Goal: Task Accomplishment & Management: Use online tool/utility

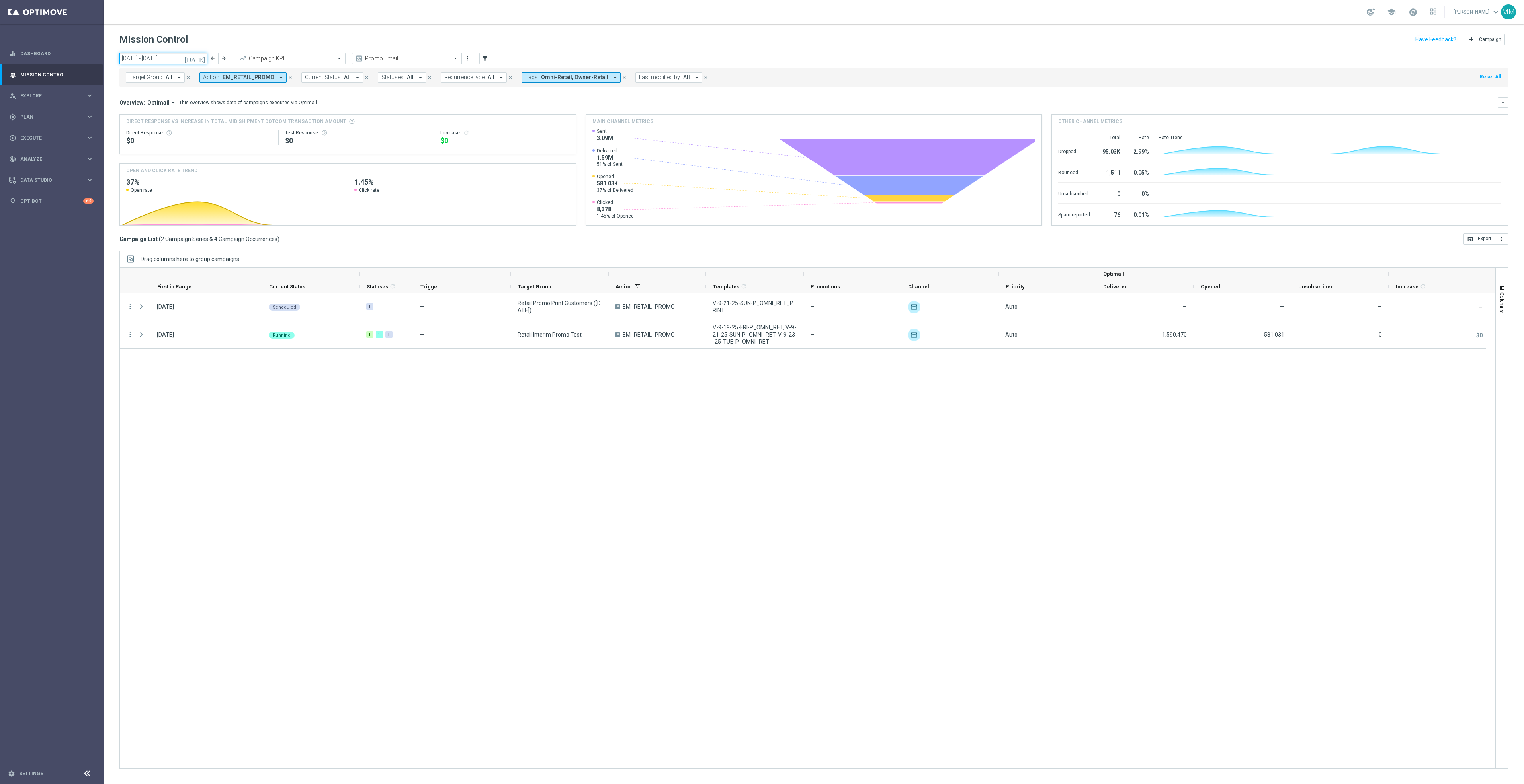
click at [179, 61] on input "[DATE] - [DATE]" at bounding box center [163, 59] width 88 height 11
click at [193, 131] on span "19" at bounding box center [195, 129] width 13 height 13
type input "[DATE] - [DATE]"
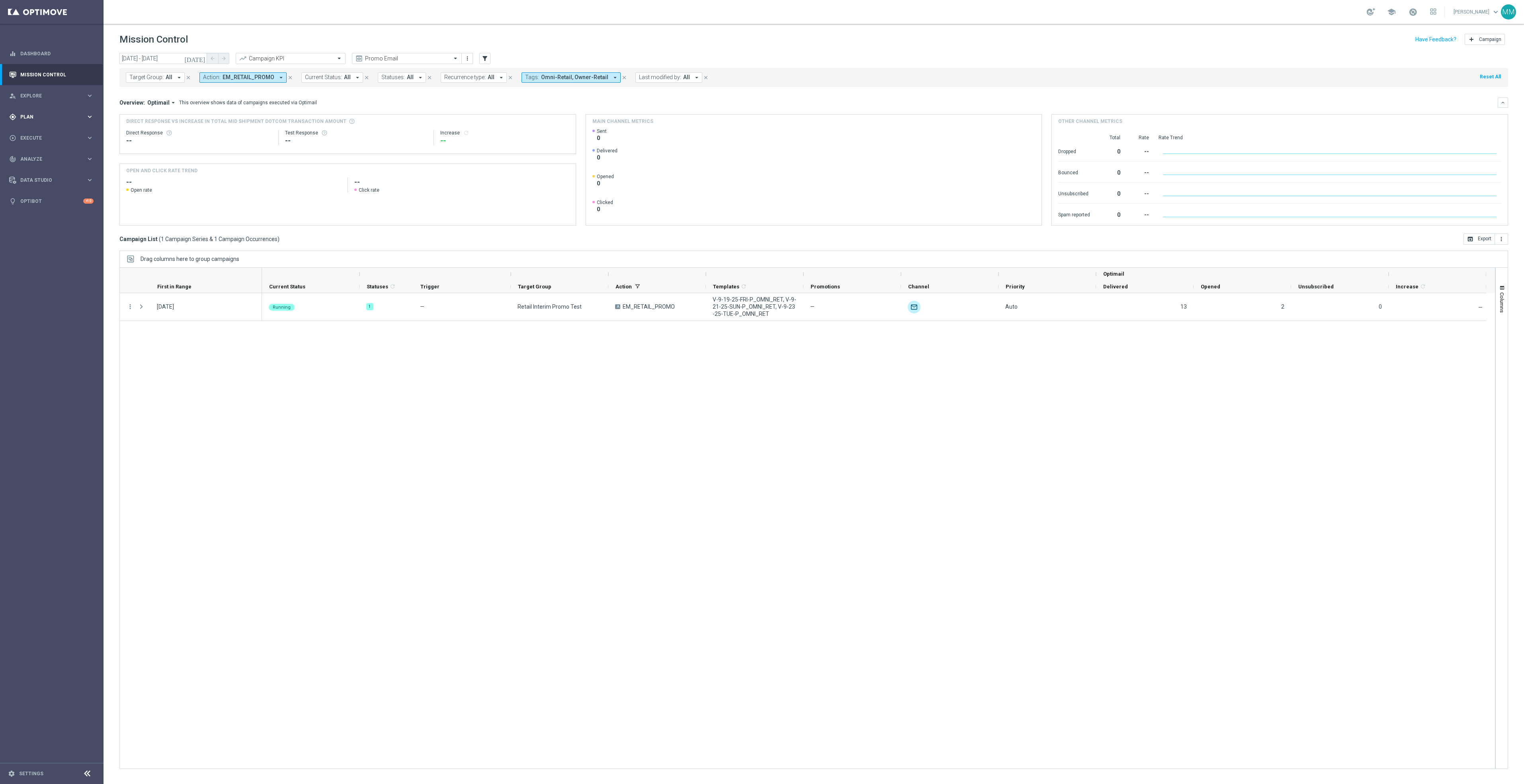
drag, startPoint x: 53, startPoint y: 118, endPoint x: 54, endPoint y: 124, distance: 6.1
click at [53, 118] on span "Plan" at bounding box center [53, 117] width 66 height 5
click at [55, 158] on span "Templates" at bounding box center [50, 157] width 57 height 5
click at [37, 166] on link "Optimail" at bounding box center [54, 169] width 58 height 7
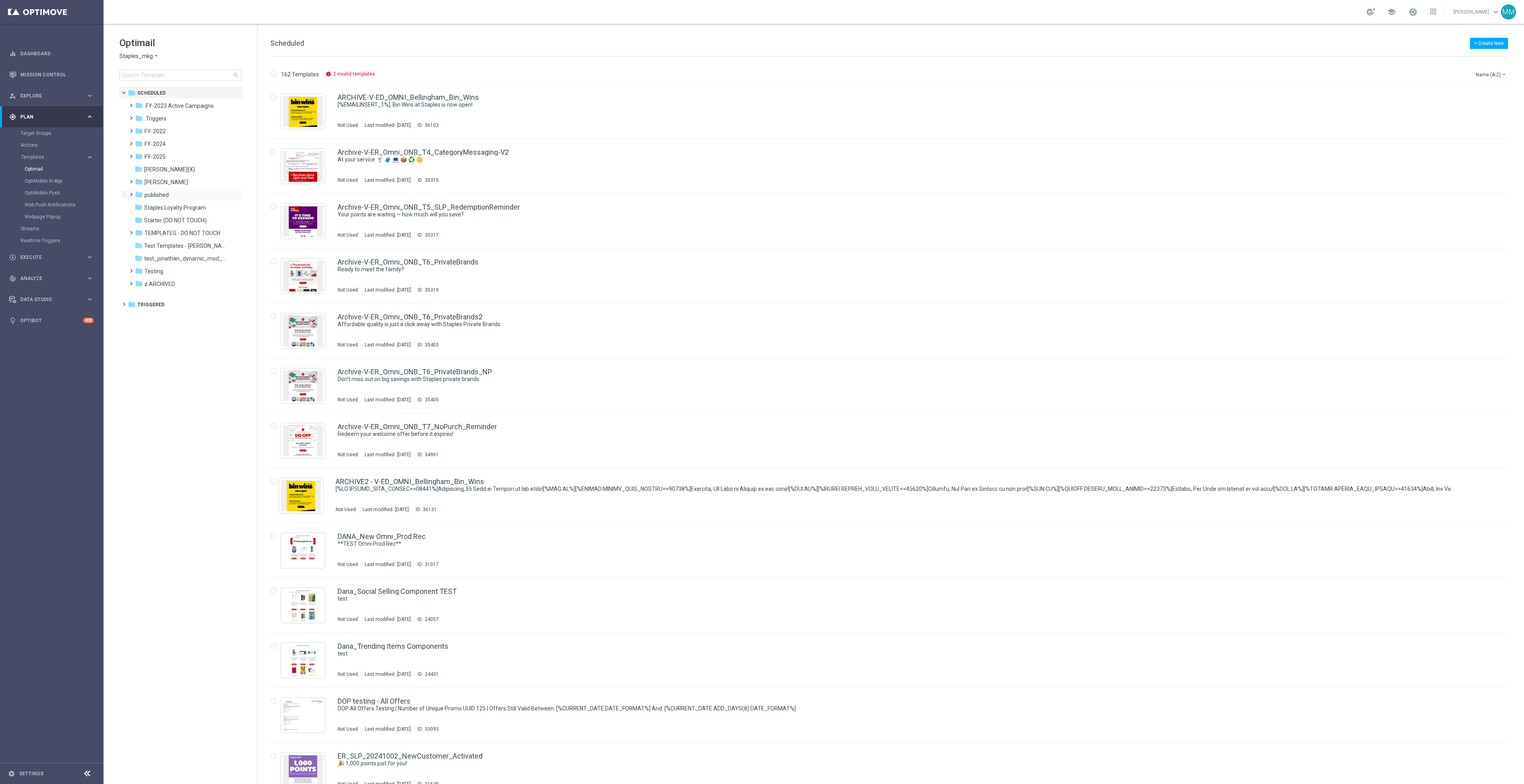
click at [160, 190] on div "folder published more_vert" at bounding box center [185, 195] width 117 height 13
click at [159, 194] on span "published" at bounding box center [156, 195] width 24 height 7
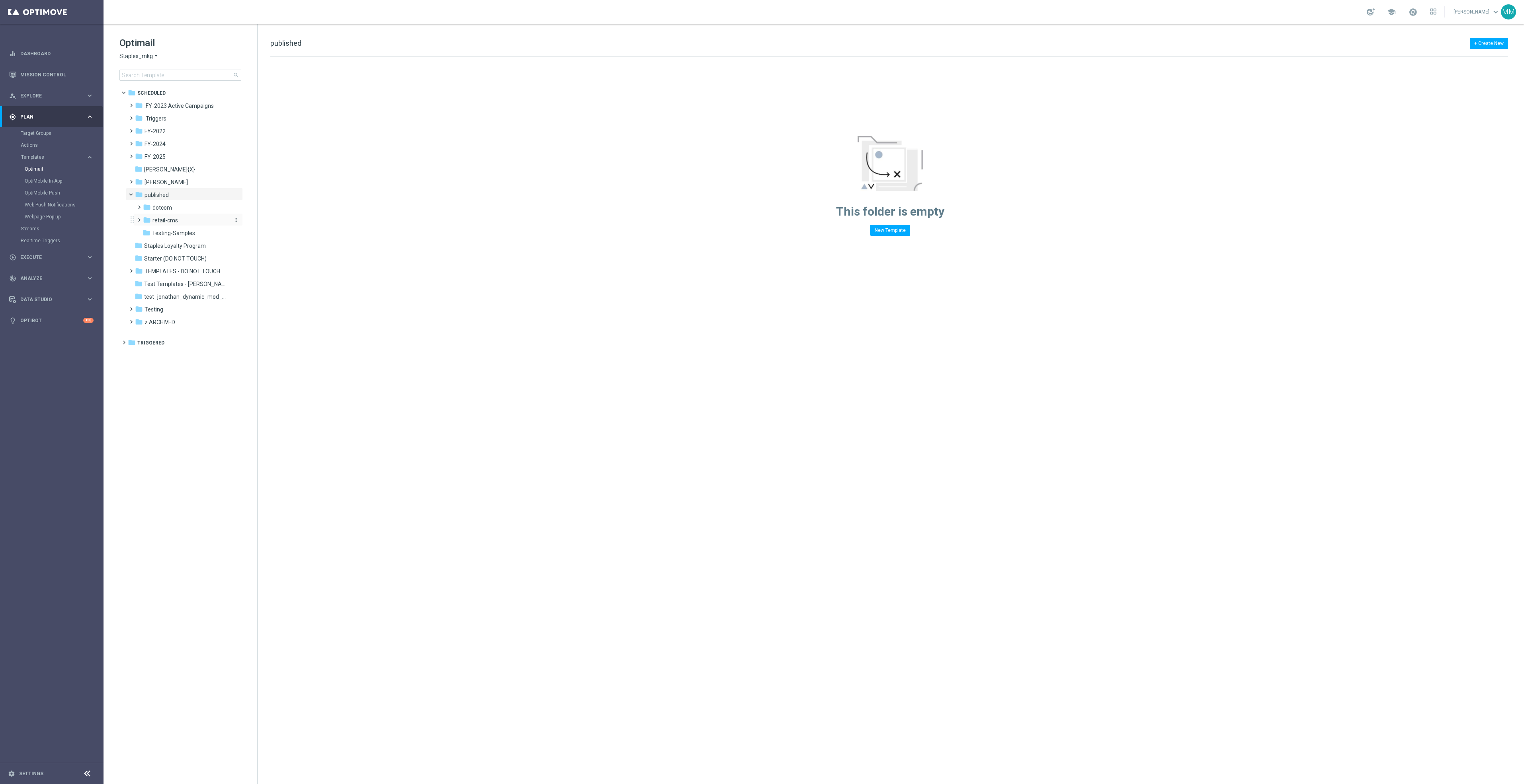
click at [172, 221] on span "retail-cms" at bounding box center [165, 221] width 25 height 7
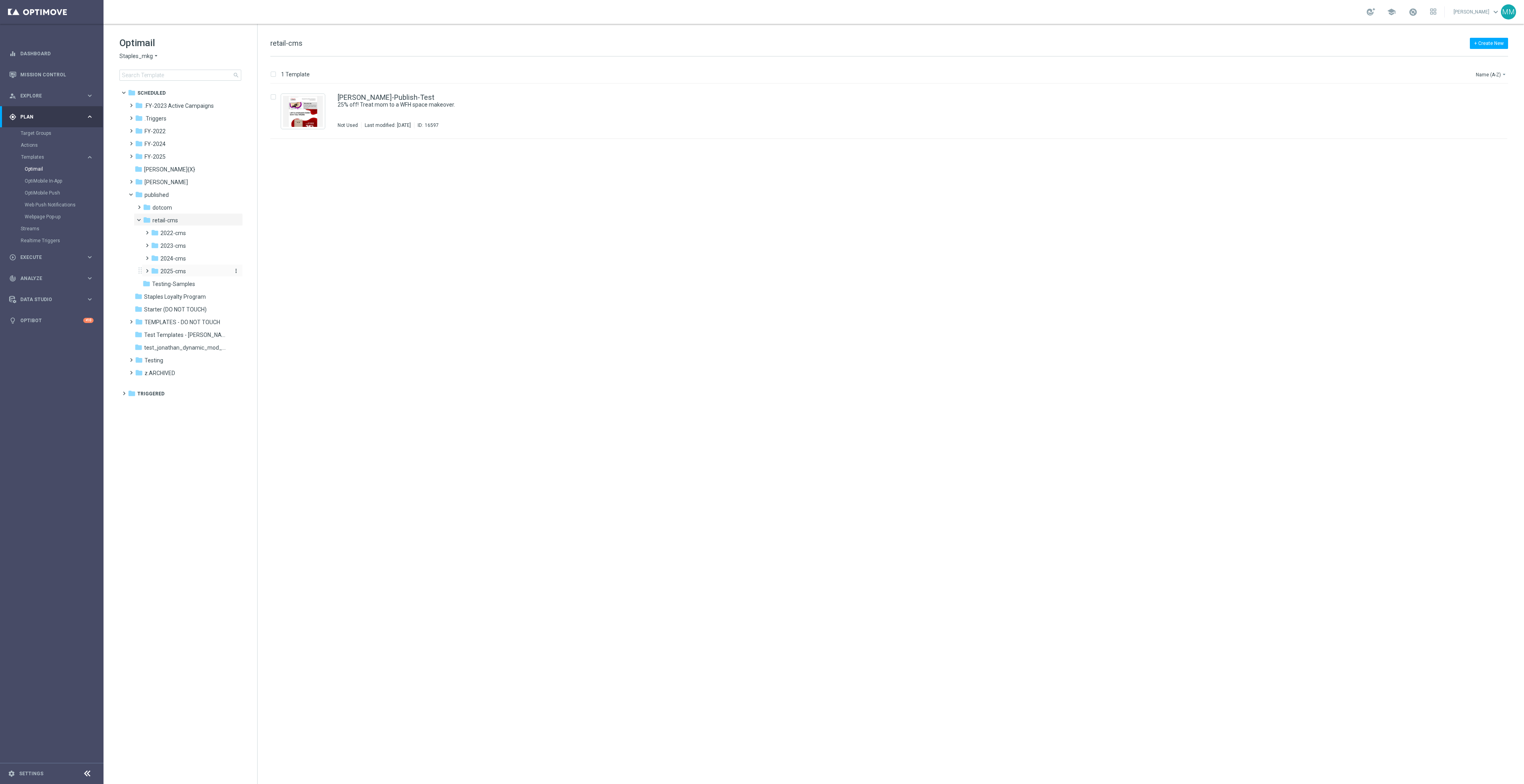
click at [197, 274] on div "folder 2025-cms" at bounding box center [190, 271] width 78 height 9
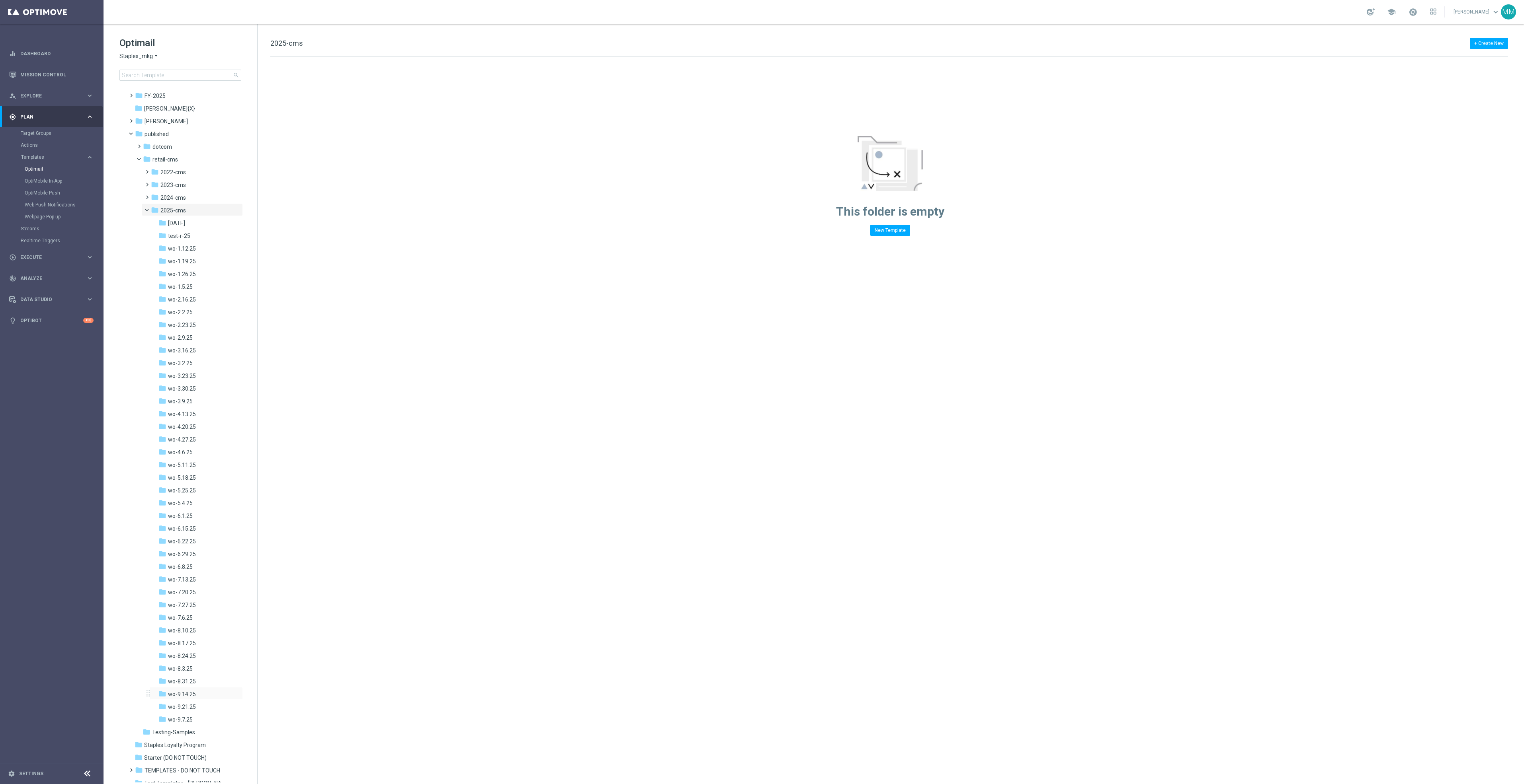
scroll to position [126, 0]
click at [185, 644] on span "wo-9.21.25" at bounding box center [182, 642] width 28 height 7
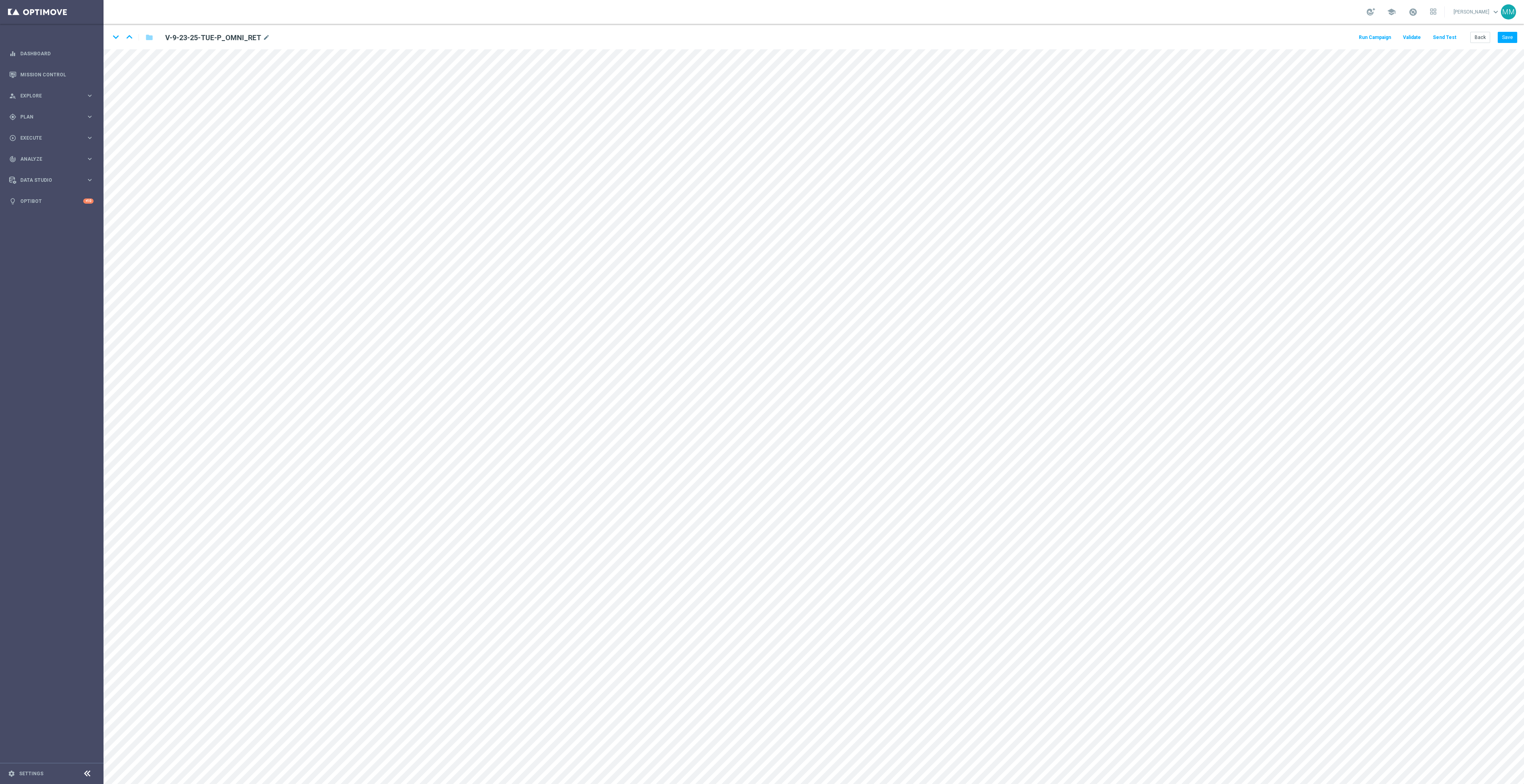
click at [1445, 38] on button "Send Test" at bounding box center [1445, 38] width 26 height 11
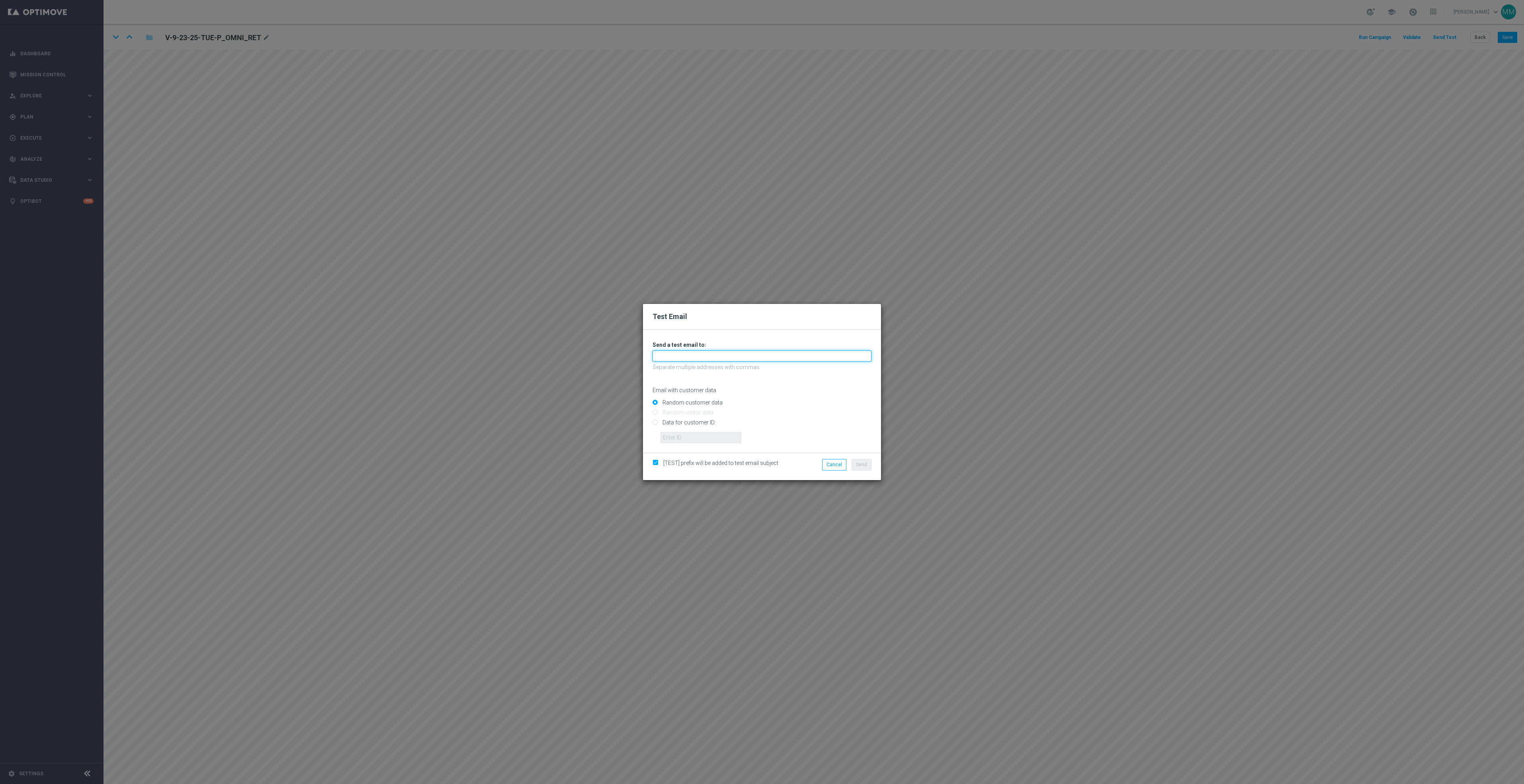
click at [738, 361] on input "text" at bounding box center [762, 356] width 219 height 11
paste input "staples.96a1-bffdk@litmusemail.com"
type input "staples.96a1-bffdk@litmusemail.com"
click at [860, 464] on span "Send" at bounding box center [861, 464] width 11 height 5
